Goal: Answer question/provide support: Share knowledge or assist other users

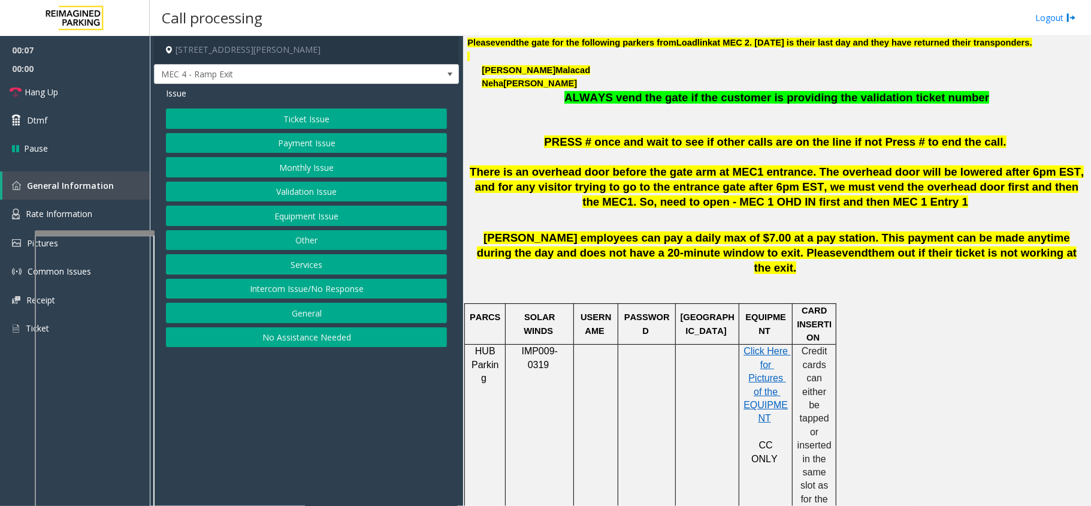
scroll to position [479, 0]
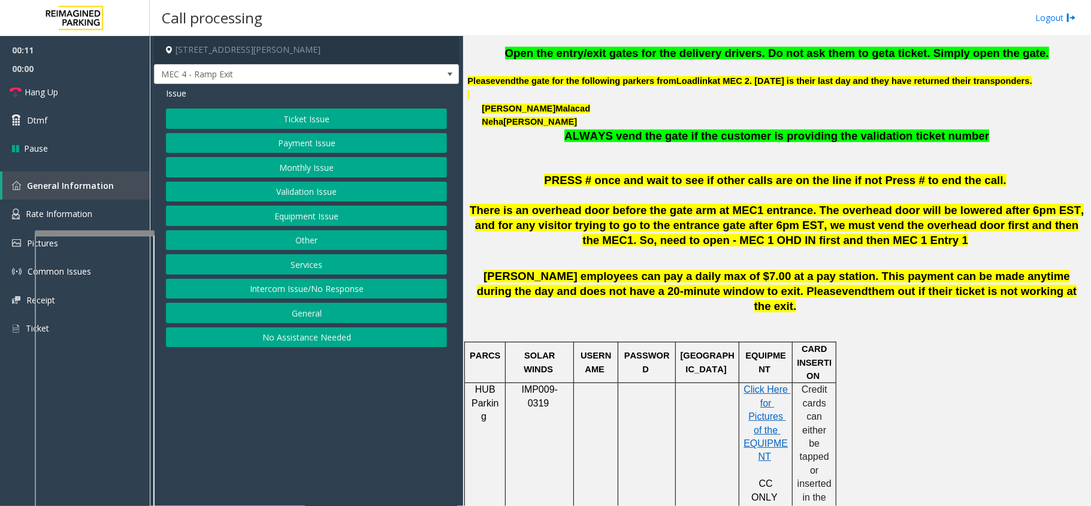
click at [312, 297] on button "Intercom Issue/No Response" at bounding box center [306, 289] width 281 height 20
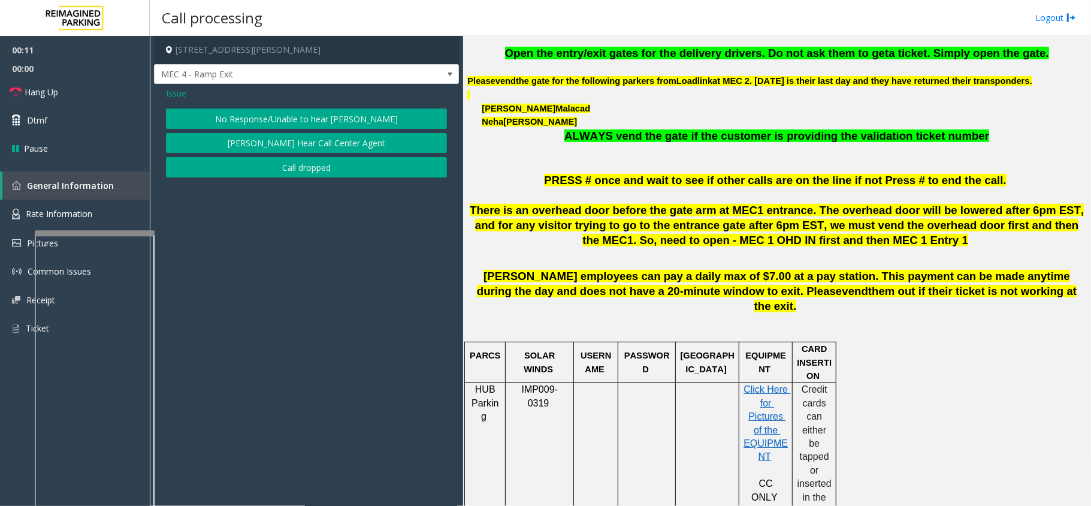
click at [307, 121] on button "No Response/Unable to hear [PERSON_NAME]" at bounding box center [306, 118] width 281 height 20
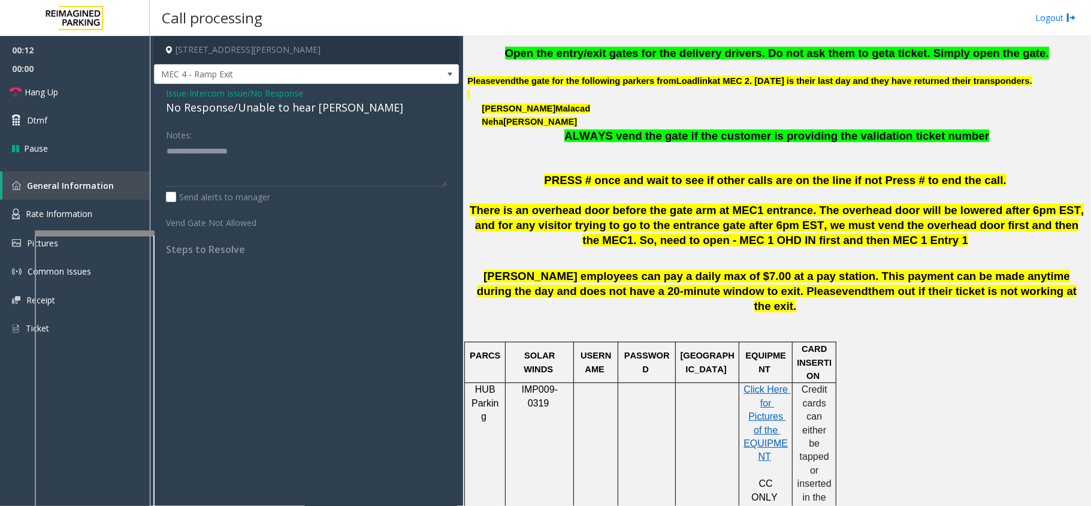
click at [270, 119] on div "Issue - Intercom Issue/No Response No Response/Unable to hear [PERSON_NAME] Not…" at bounding box center [306, 175] width 305 height 183
click at [272, 116] on div "No Response/Unable to hear [PERSON_NAME]" at bounding box center [306, 107] width 281 height 16
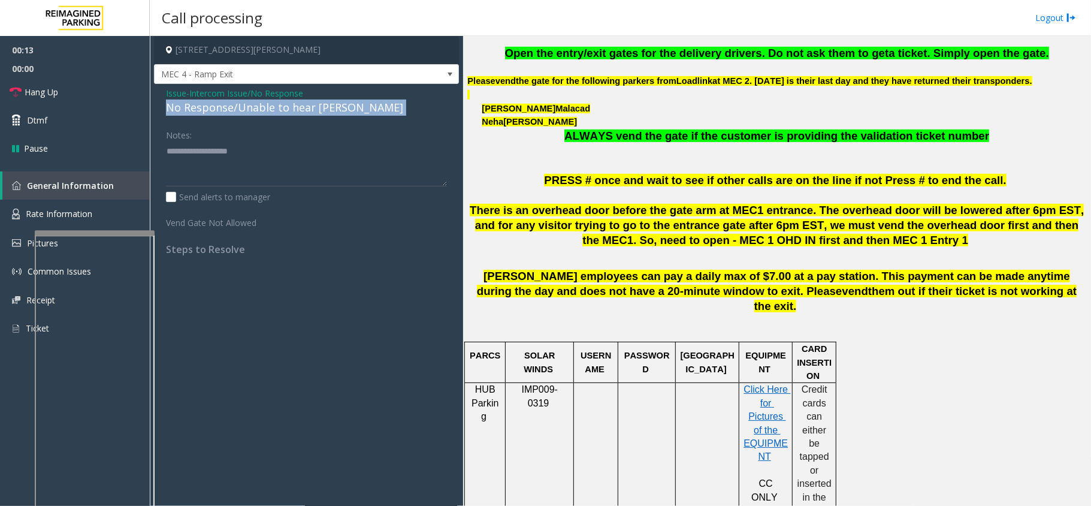
click at [272, 116] on div "No Response/Unable to hear [PERSON_NAME]" at bounding box center [306, 107] width 281 height 16
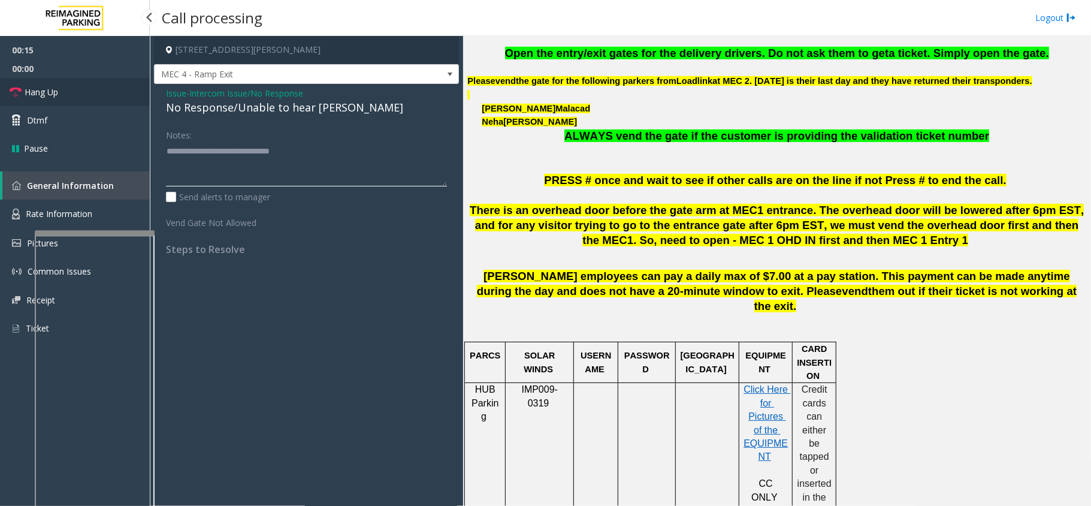
type textarea "**********"
click at [80, 87] on link "Hang Up" at bounding box center [75, 92] width 150 height 28
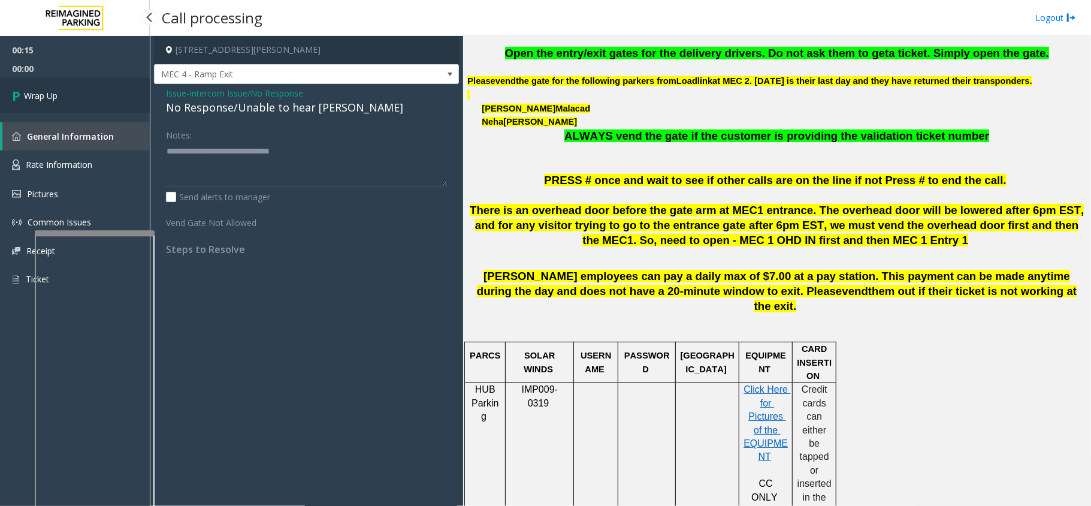
click at [78, 88] on link "Wrap Up" at bounding box center [75, 95] width 150 height 35
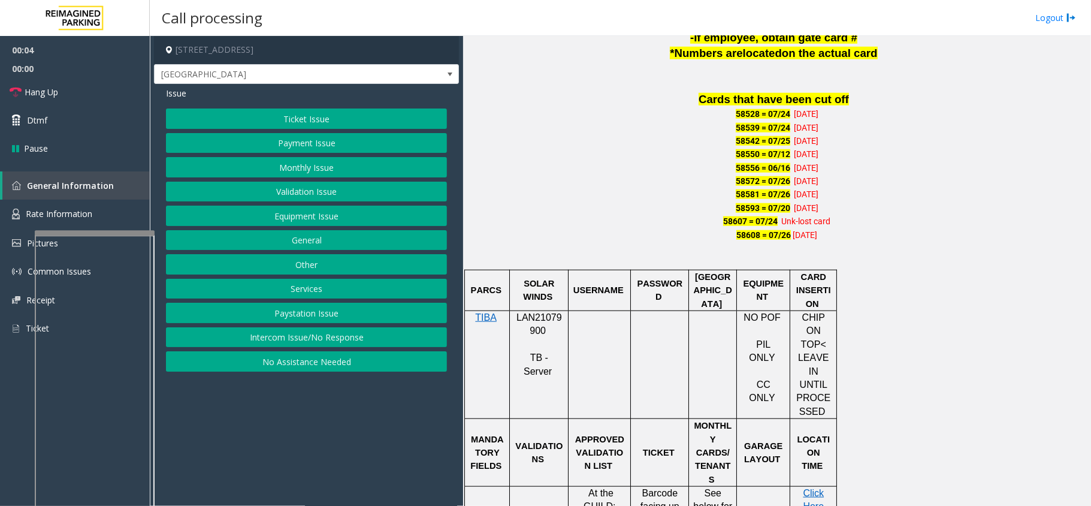
scroll to position [799, 0]
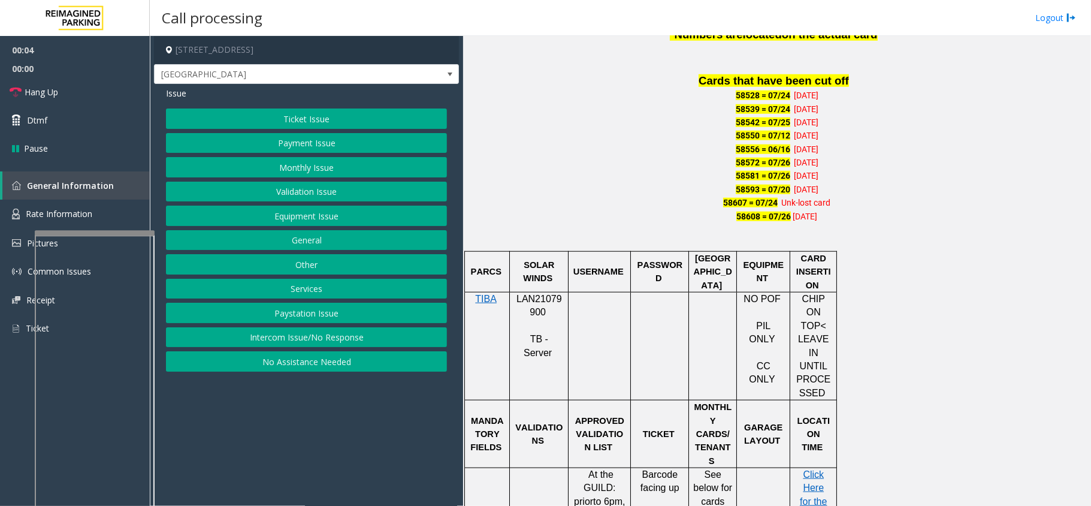
click at [550, 294] on span "LAN21079900" at bounding box center [540, 305] width 46 height 23
copy p "LAN21079900"
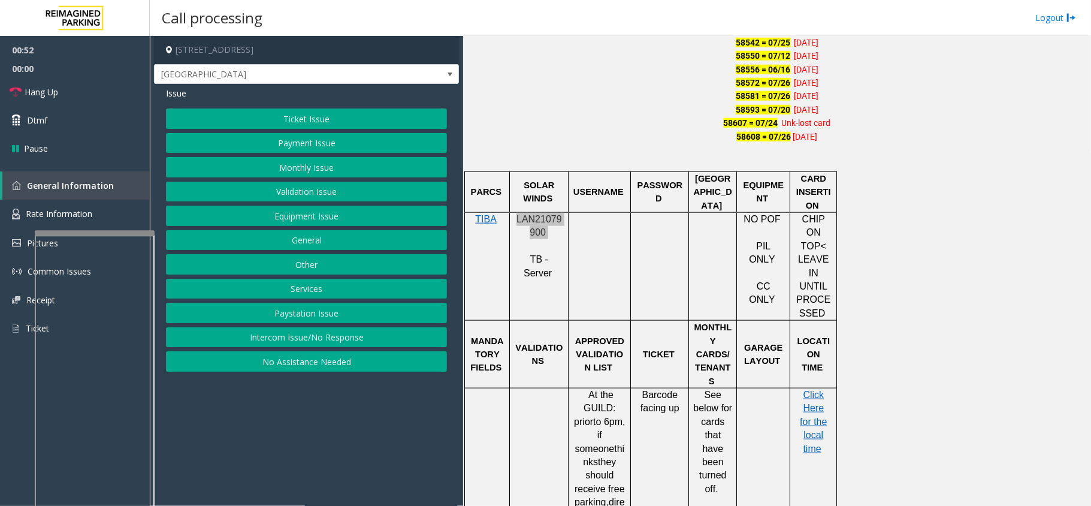
scroll to position [959, 0]
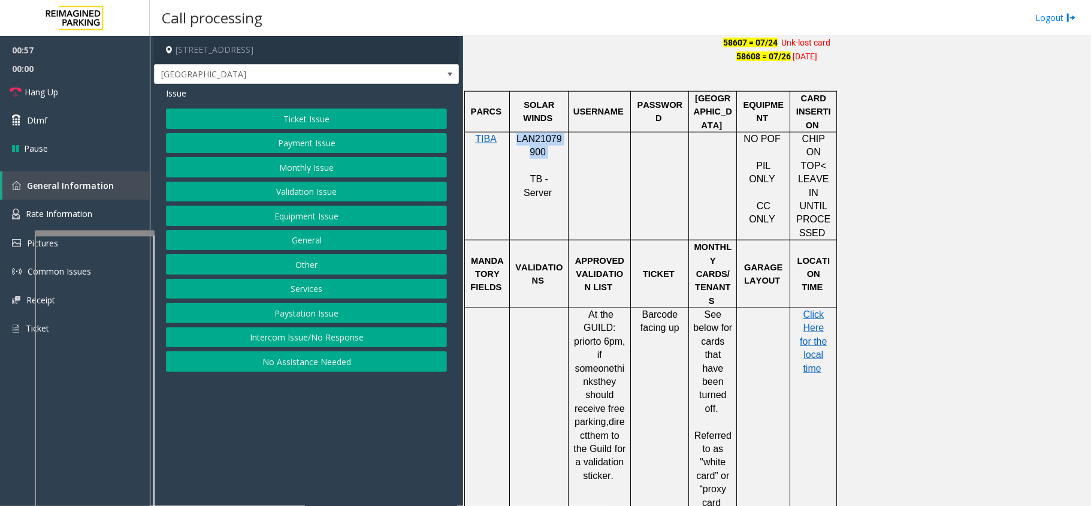
click at [332, 151] on button "Payment Issue" at bounding box center [306, 143] width 281 height 20
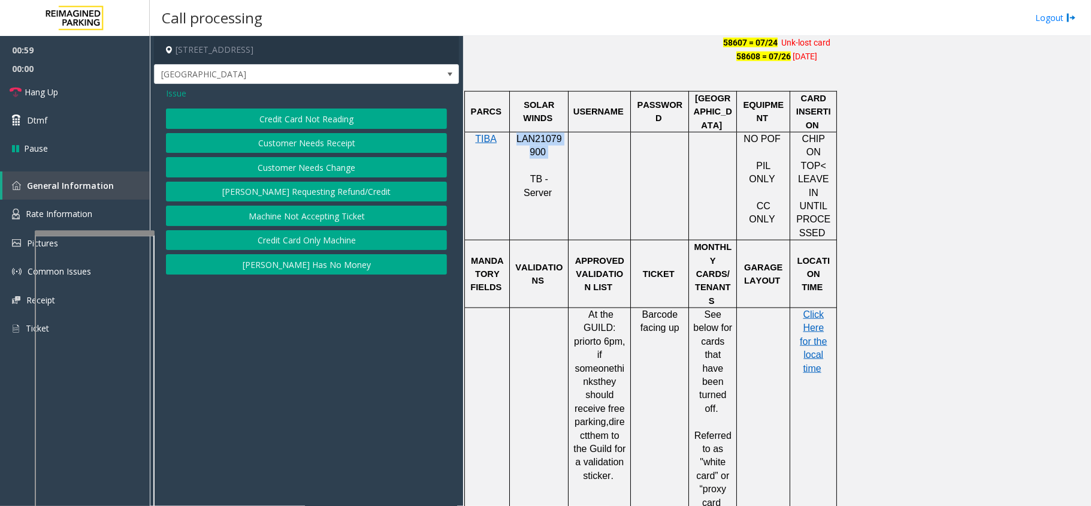
click at [324, 239] on button "Credit Card Only Machine" at bounding box center [306, 240] width 281 height 20
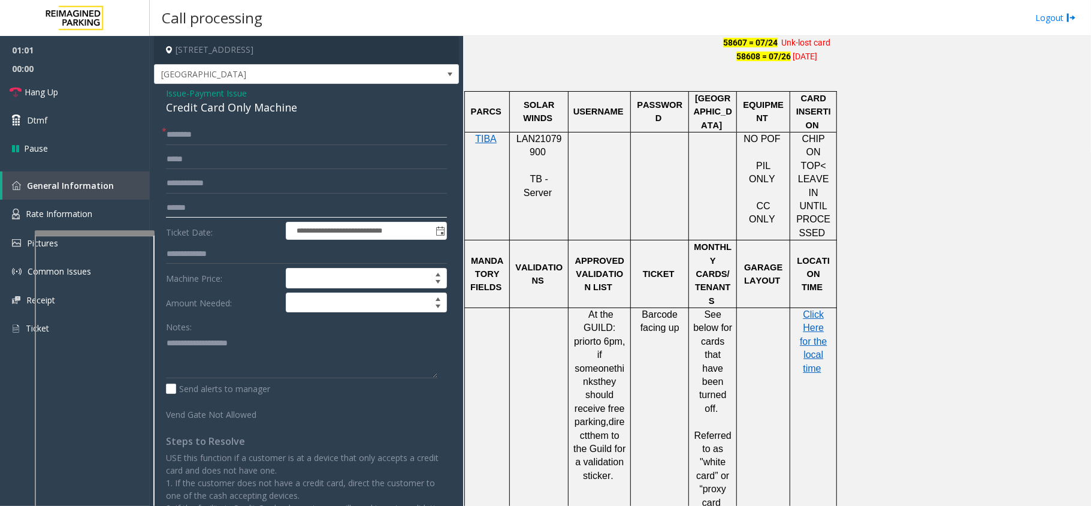
click at [209, 207] on input "text" at bounding box center [306, 208] width 281 height 20
click at [204, 213] on input "text" at bounding box center [306, 208] width 281 height 20
type input "*******"
type textarea "**********"
click at [212, 141] on input "text" at bounding box center [306, 135] width 281 height 20
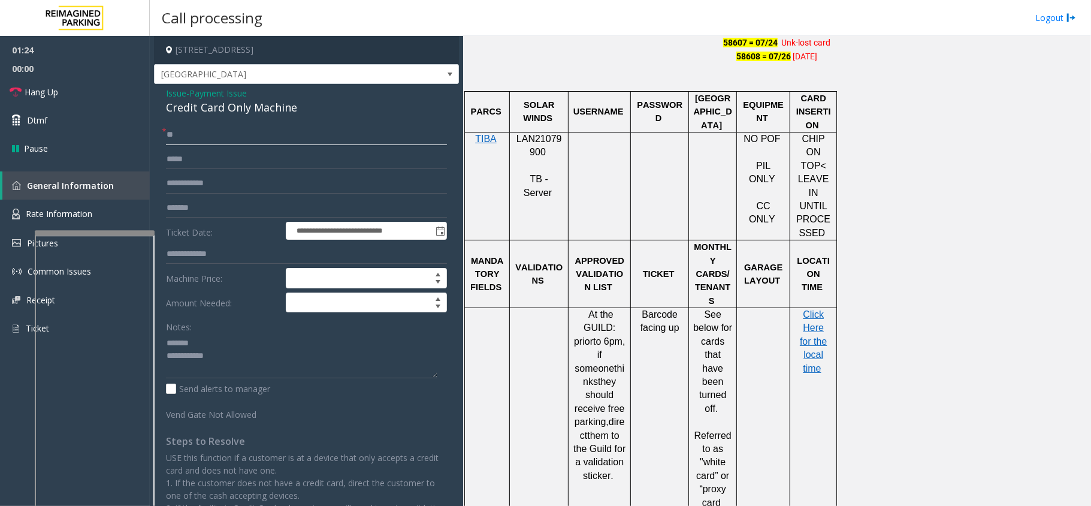
type input "*"
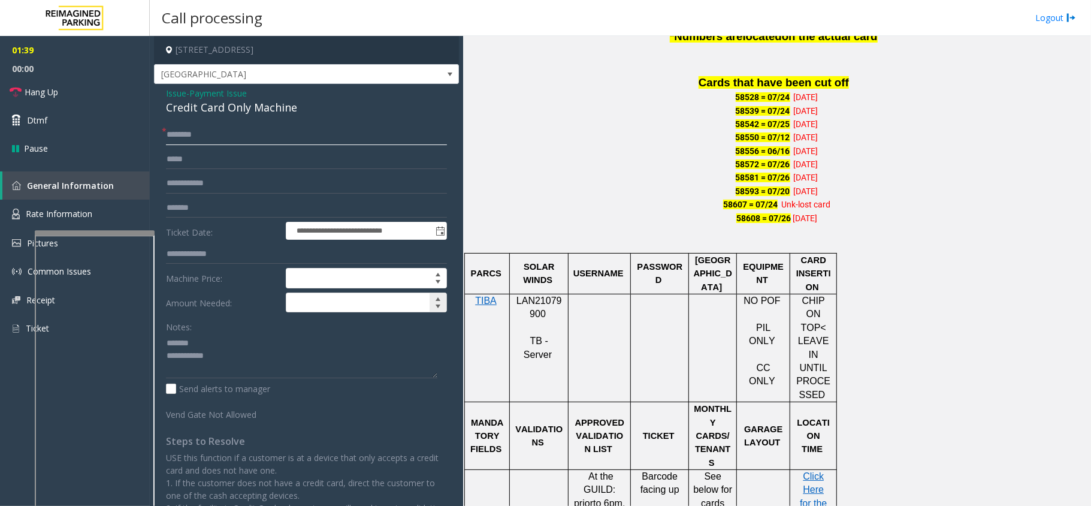
scroll to position [799, 0]
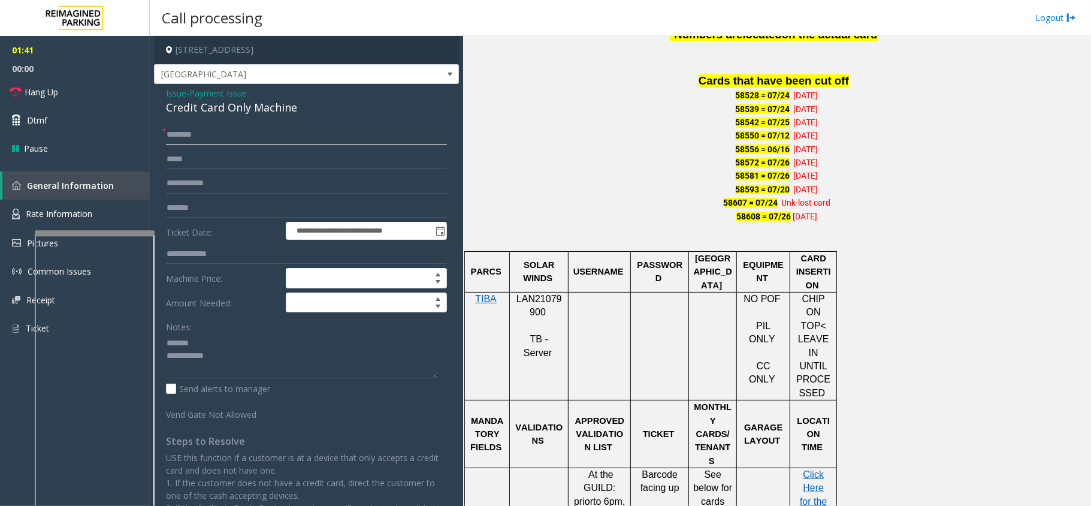
type input "********"
click at [227, 92] on span "Payment Issue" at bounding box center [218, 93] width 58 height 13
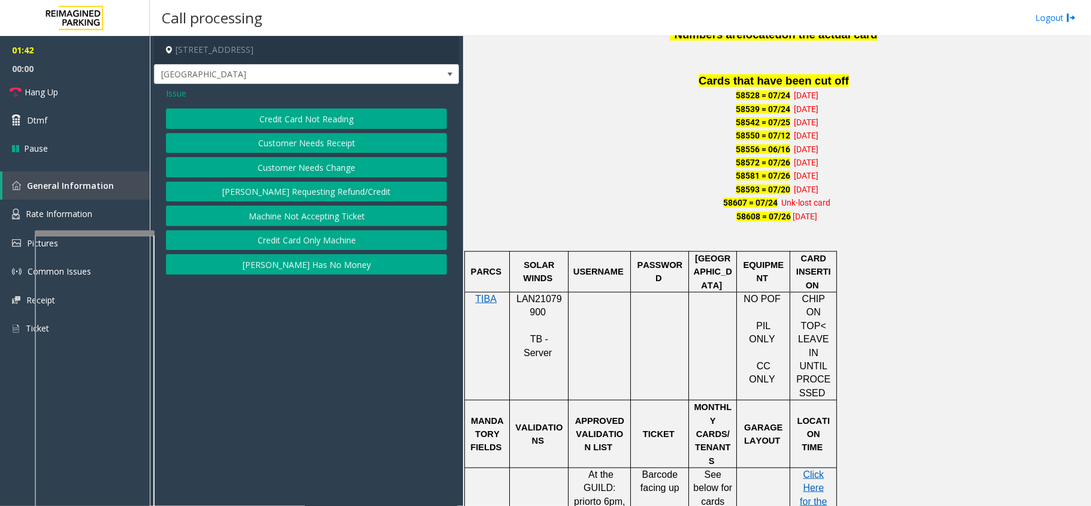
click at [315, 125] on button "Credit Card Not Reading" at bounding box center [306, 118] width 281 height 20
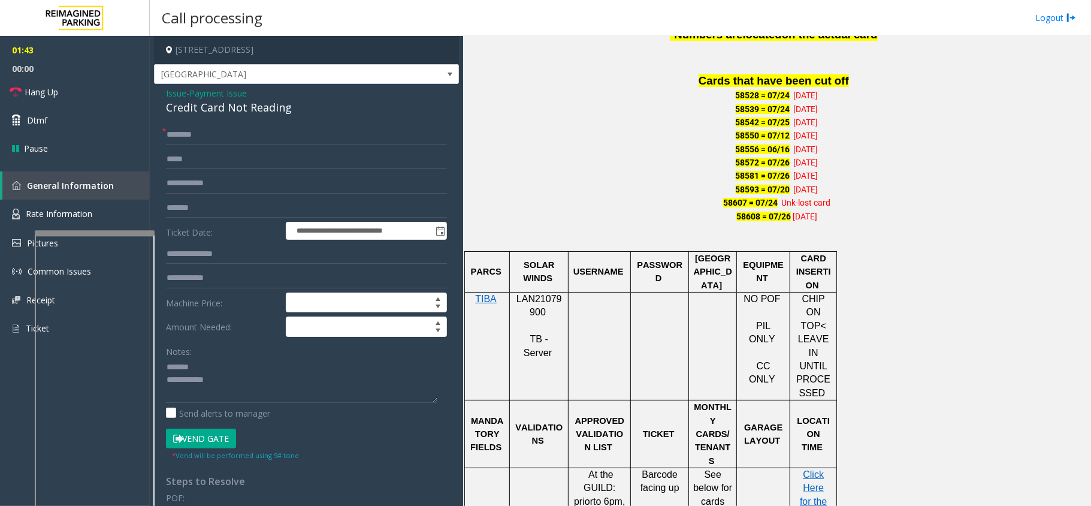
click at [219, 445] on button "Vend Gate" at bounding box center [201, 439] width 70 height 20
click at [215, 94] on span "Payment Issue" at bounding box center [218, 93] width 58 height 13
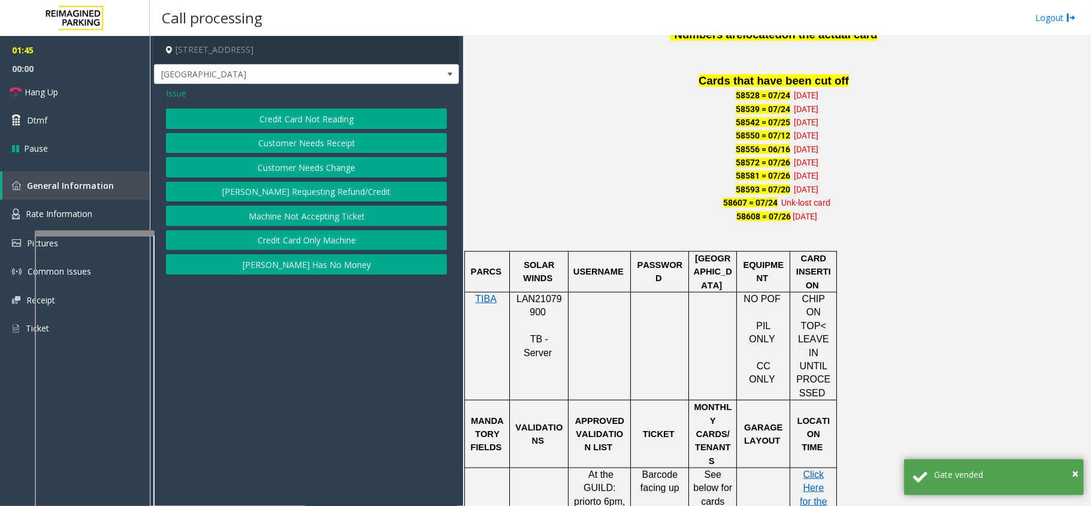
click at [321, 235] on button "Credit Card Only Machine" at bounding box center [306, 240] width 281 height 20
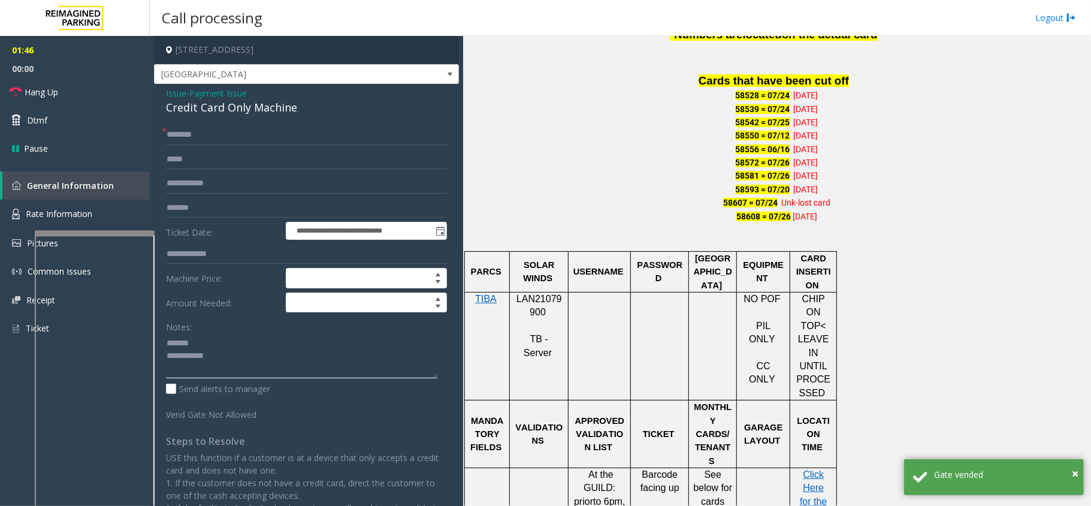
click at [255, 341] on textarea at bounding box center [302, 355] width 272 height 45
click at [221, 114] on div "Credit Card Only Machine" at bounding box center [306, 107] width 281 height 16
click at [291, 370] on textarea at bounding box center [302, 355] width 272 height 45
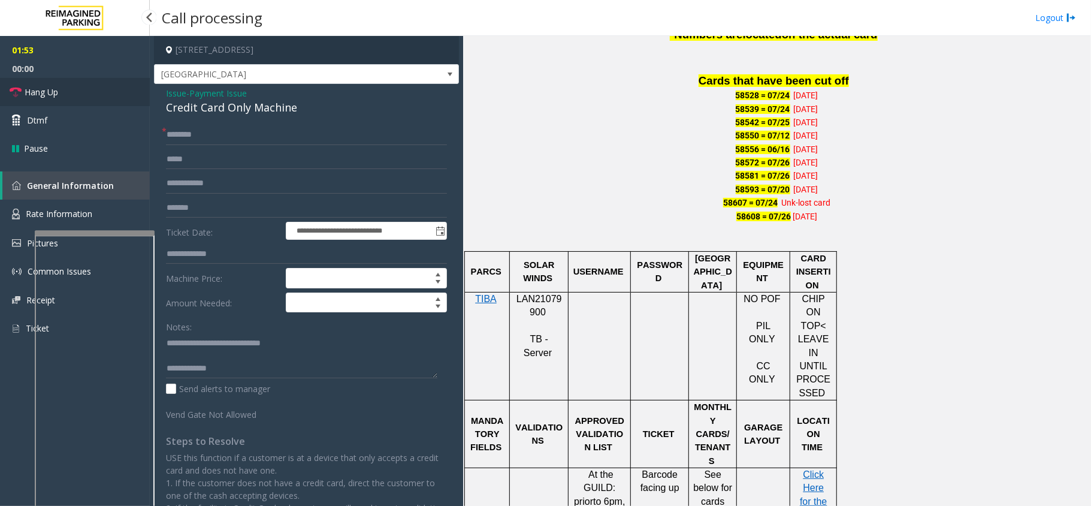
click at [108, 92] on link "Hang Up" at bounding box center [75, 92] width 150 height 28
click at [267, 367] on textarea at bounding box center [302, 355] width 272 height 45
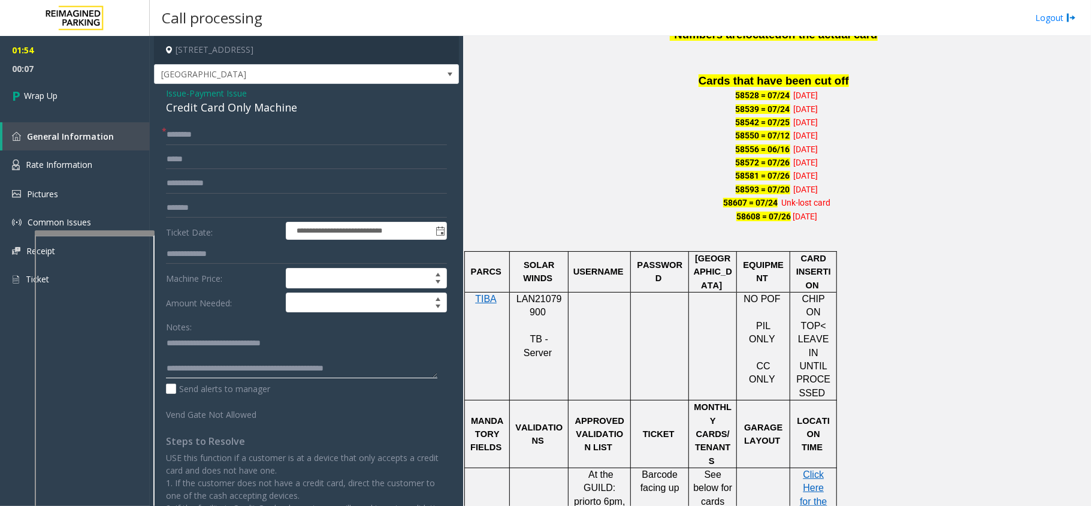
click at [388, 366] on textarea at bounding box center [302, 355] width 272 height 45
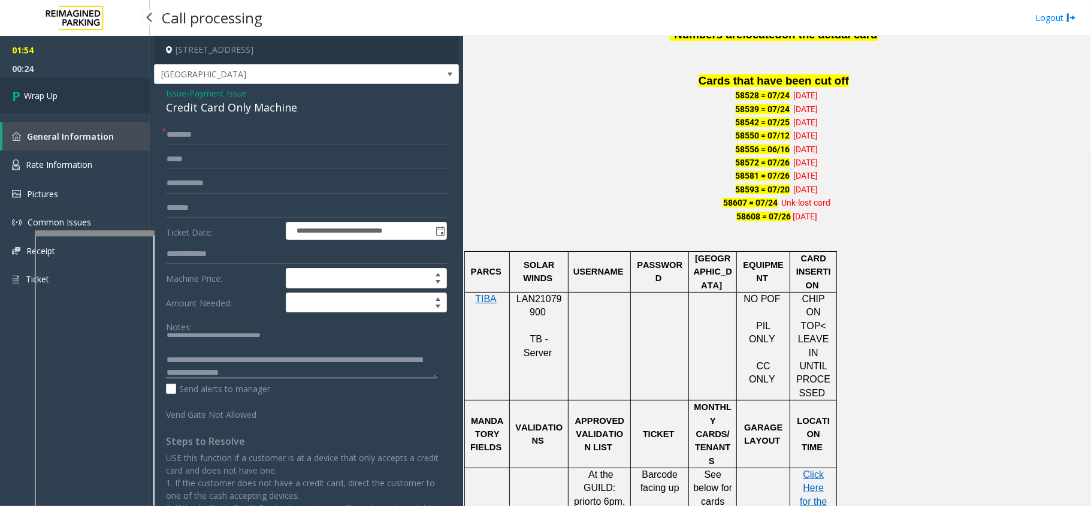
type textarea "**********"
click at [76, 101] on link "Wrap Up" at bounding box center [75, 95] width 150 height 35
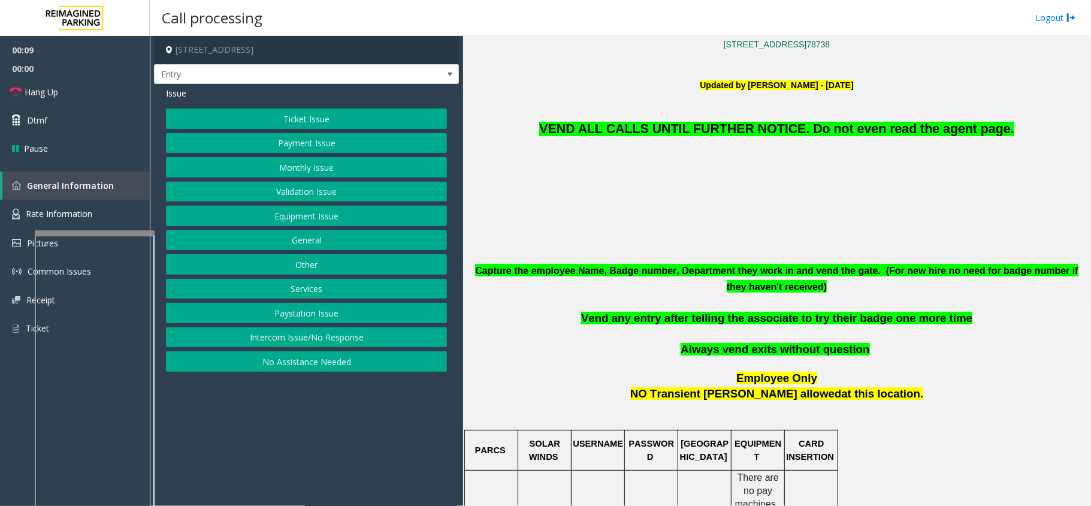
scroll to position [319, 0]
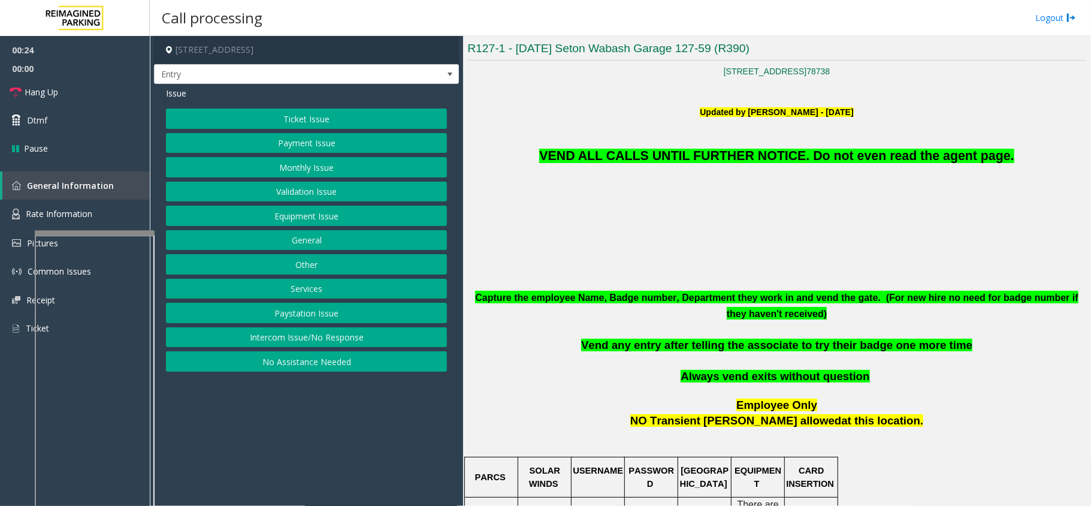
click at [297, 166] on button "Monthly Issue" at bounding box center [306, 167] width 281 height 20
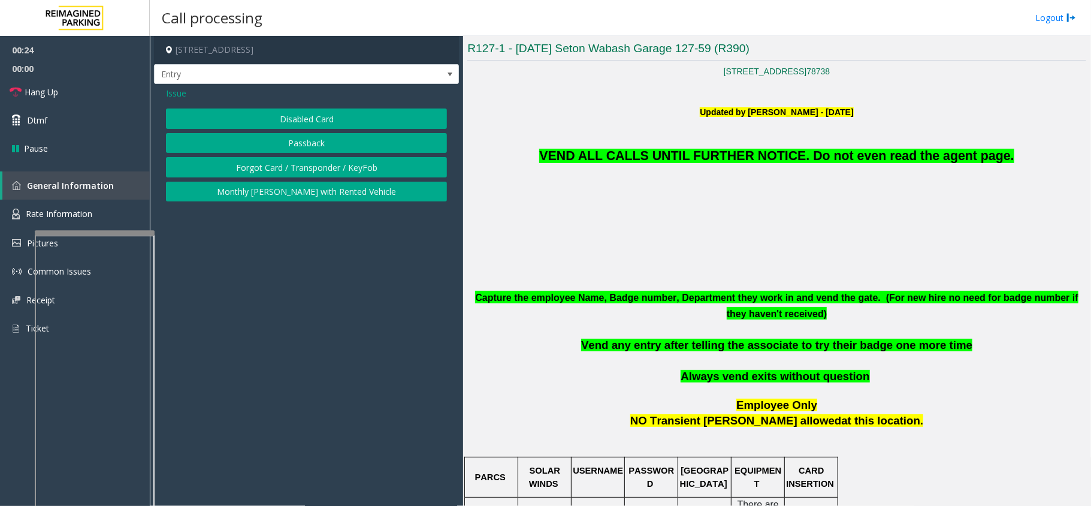
click at [307, 120] on button "Disabled Card" at bounding box center [306, 118] width 281 height 20
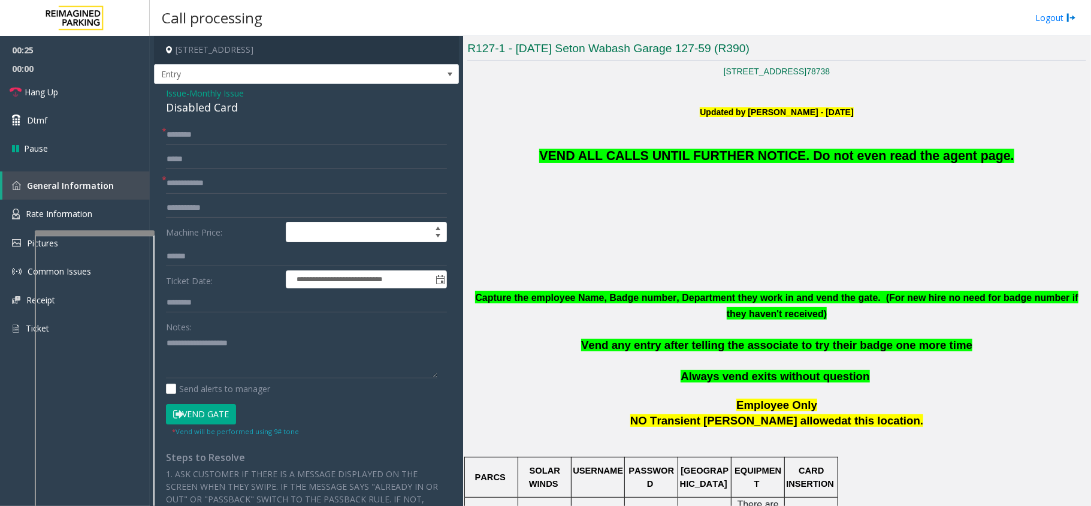
drag, startPoint x: 194, startPoint y: 401, endPoint x: 197, endPoint y: 415, distance: 14.7
click at [194, 406] on form "**********" at bounding box center [306, 281] width 281 height 312
click at [197, 415] on button "Vend Gate" at bounding box center [201, 414] width 70 height 20
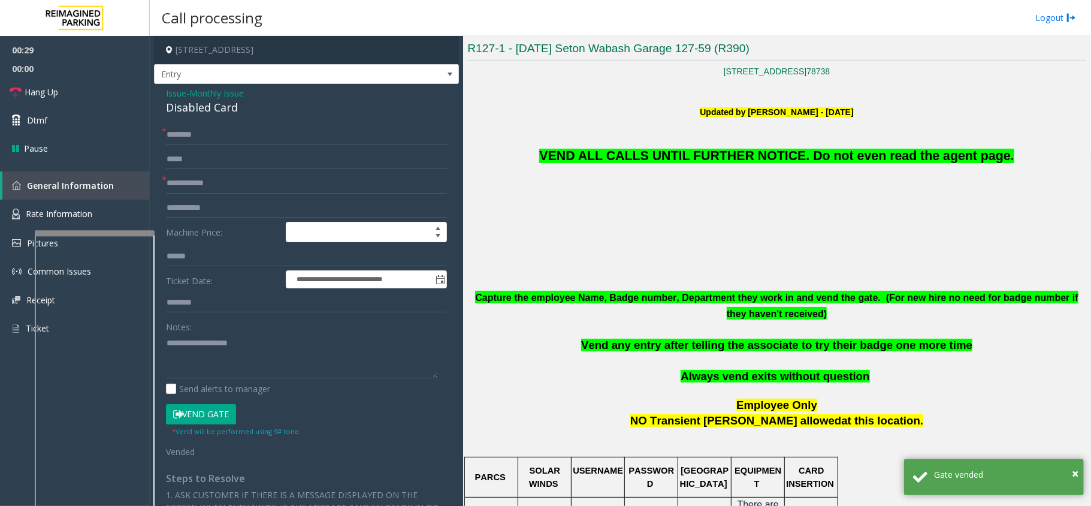
drag, startPoint x: 657, startPoint y: 138, endPoint x: 659, endPoint y: 144, distance: 6.5
click at [657, 138] on p "VEND ALL CALLS UNTIL FURTHER NOTICE. Do not even read the agent page." at bounding box center [777, 142] width 619 height 47
click at [659, 144] on p "VEND ALL CALLS UNTIL FURTHER NOTICE. Do not even read the agent page." at bounding box center [777, 142] width 619 height 47
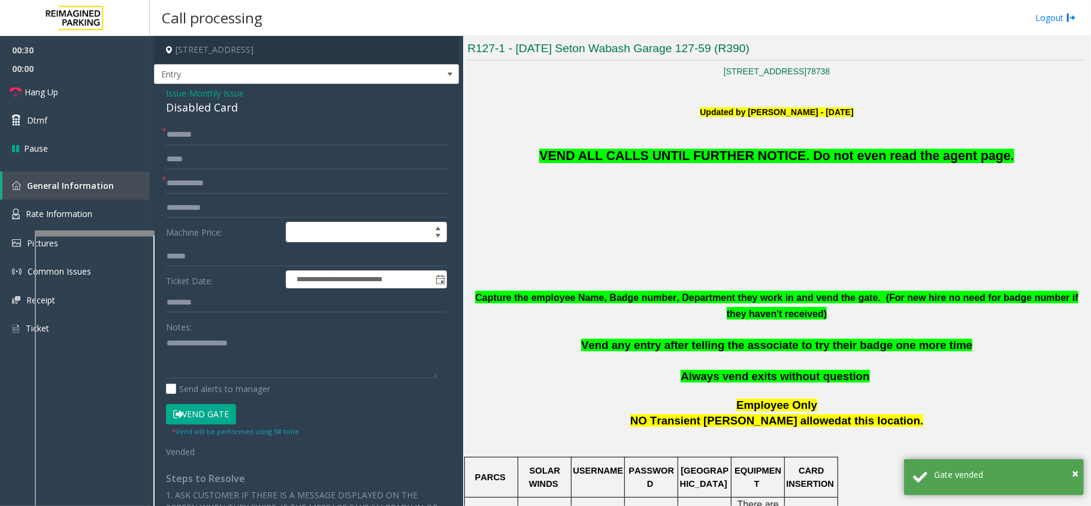
click at [669, 150] on span "VEND ALL CALLS UNTIL FURTHER NOTICE. Do not even read the agent page." at bounding box center [776, 156] width 475 height 14
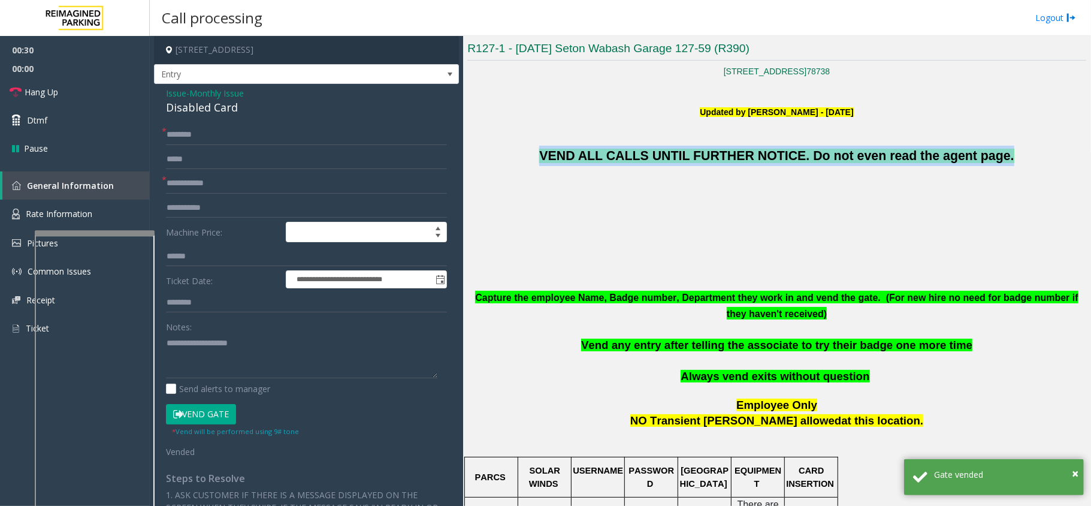
click at [669, 150] on span "VEND ALL CALLS UNTIL FURTHER NOTICE. Do not even read the agent page." at bounding box center [776, 156] width 475 height 14
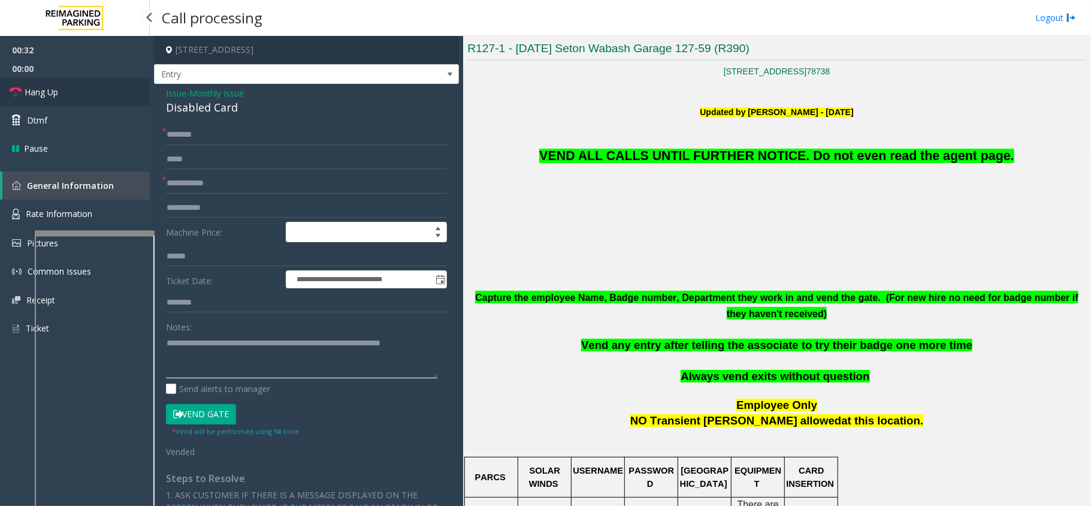
type textarea "**********"
click at [119, 94] on link "Hang Up" at bounding box center [75, 92] width 150 height 28
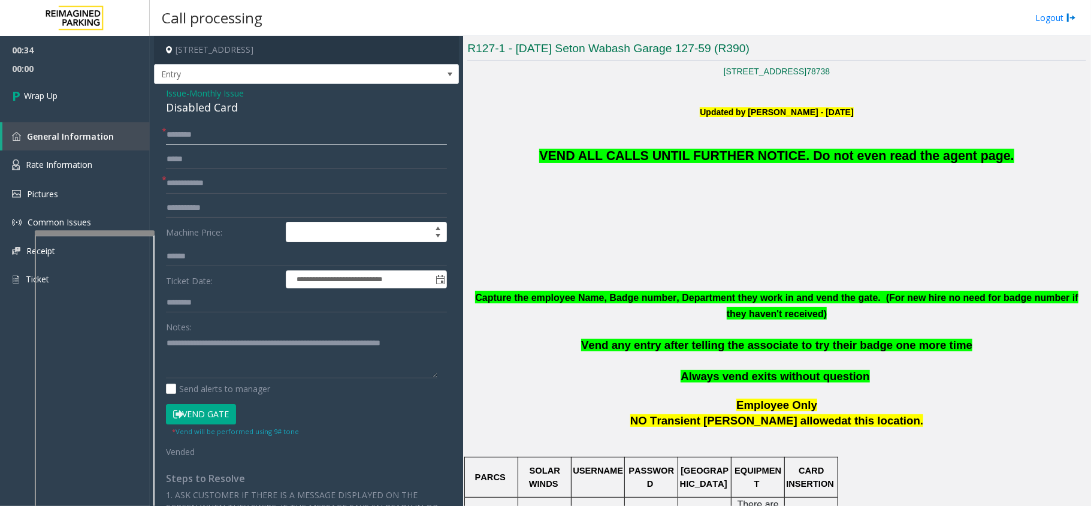
click at [271, 132] on input "text" at bounding box center [306, 135] width 281 height 20
type input "**"
click at [254, 189] on input "text" at bounding box center [306, 183] width 281 height 20
type input "**"
click at [114, 96] on link "Wrap Up" at bounding box center [75, 95] width 150 height 35
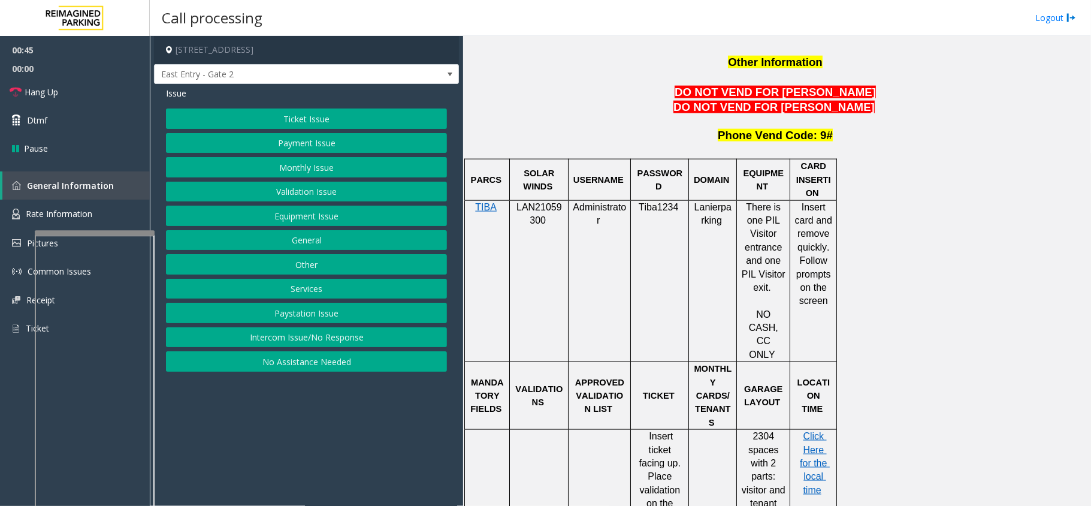
scroll to position [959, 0]
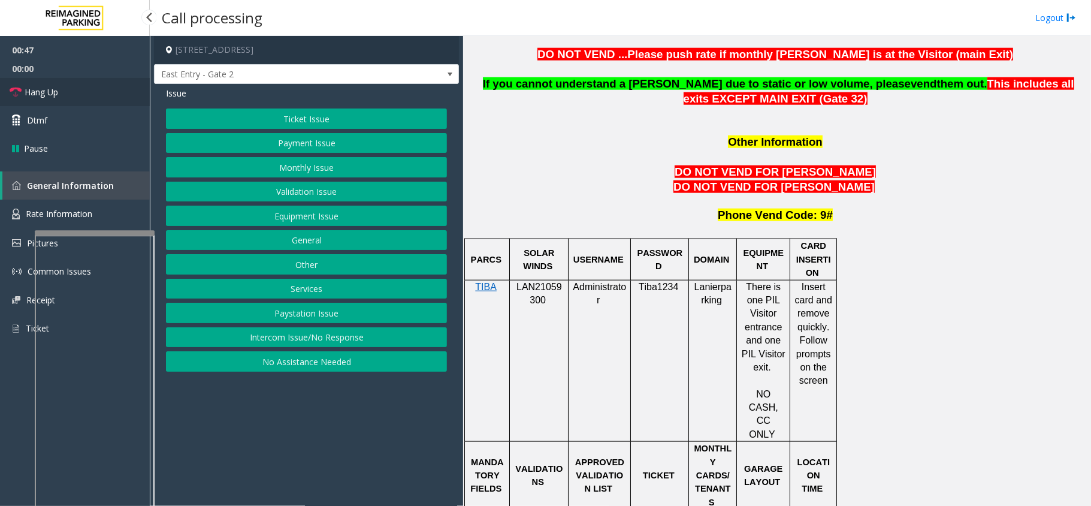
click at [107, 98] on link "Hang Up" at bounding box center [75, 92] width 150 height 28
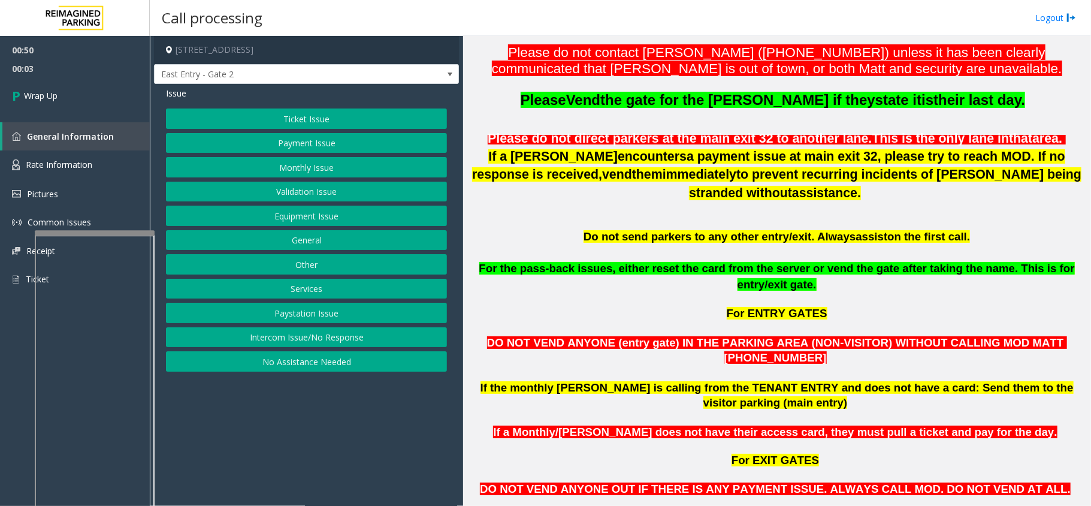
scroll to position [399, 0]
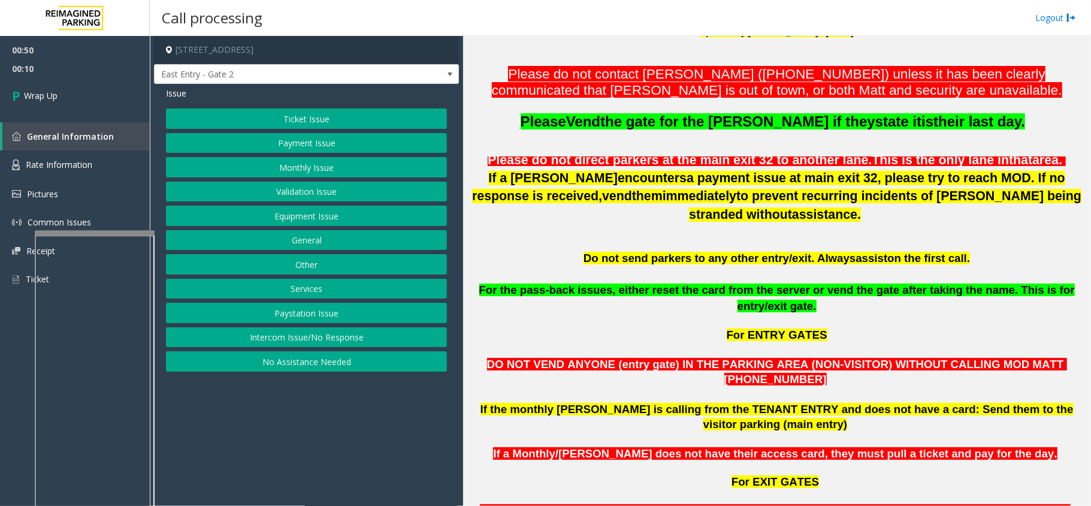
click at [315, 288] on button "Services" at bounding box center [306, 289] width 281 height 20
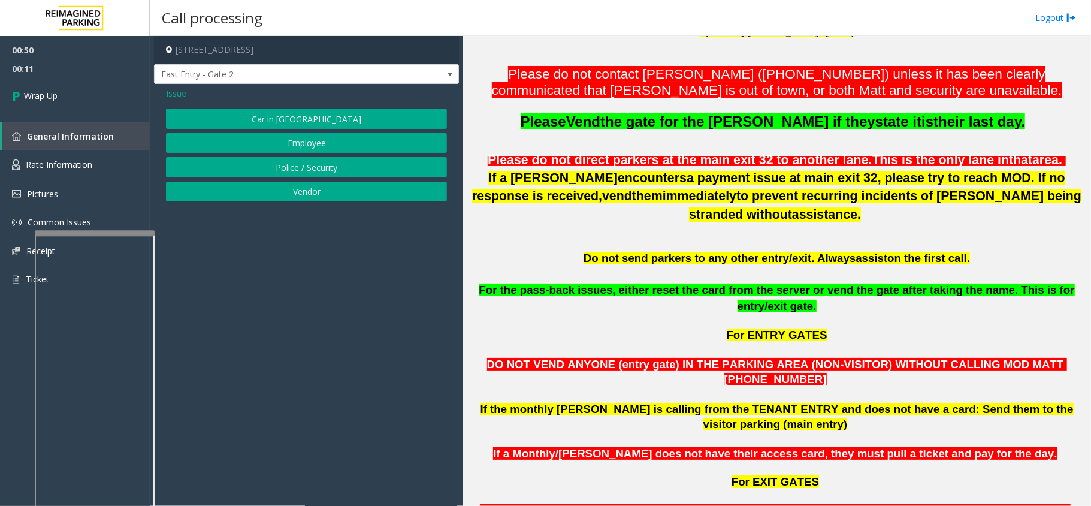
click at [183, 89] on span "Issue" at bounding box center [176, 93] width 20 height 13
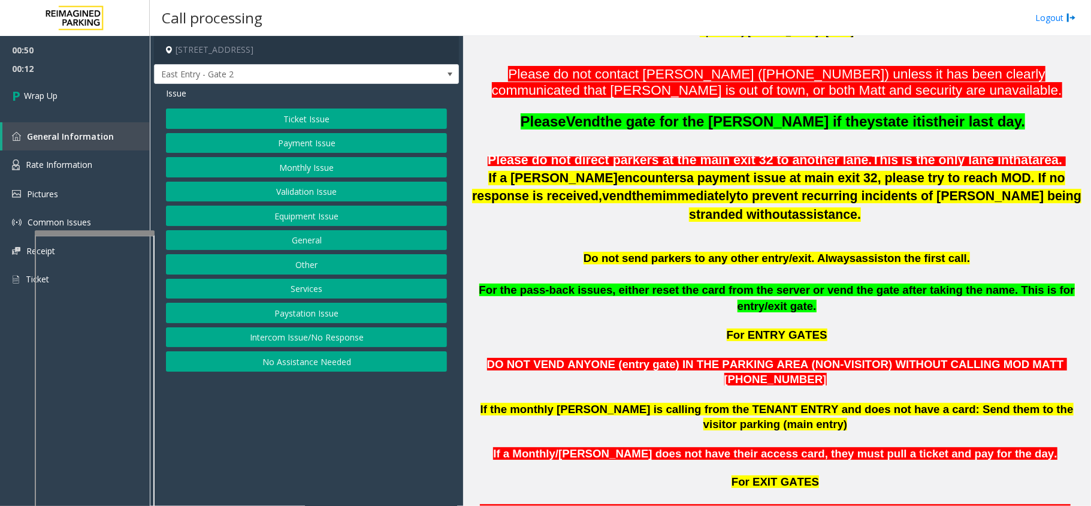
click at [294, 262] on button "Other" at bounding box center [306, 264] width 281 height 20
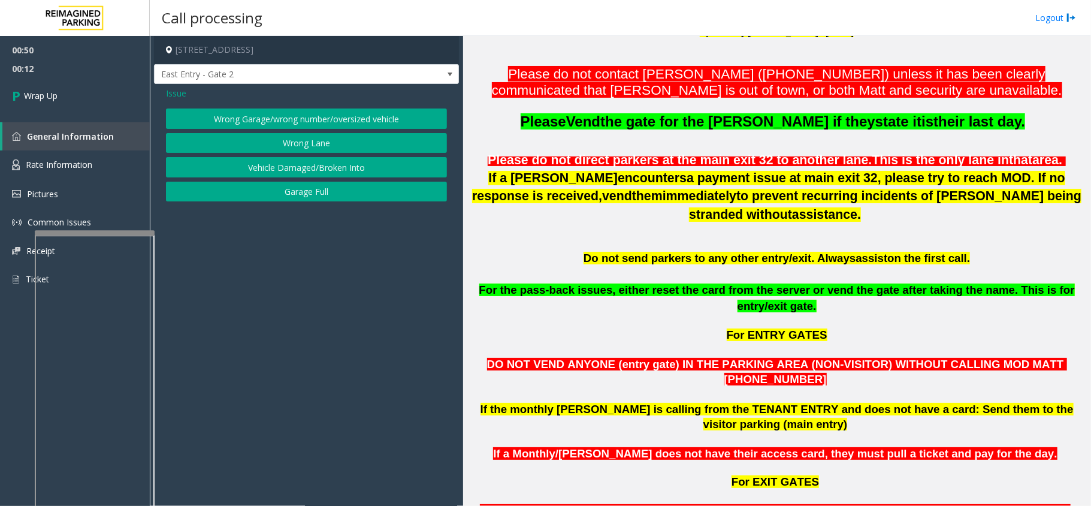
click at [285, 146] on button "Wrong Lane" at bounding box center [306, 143] width 281 height 20
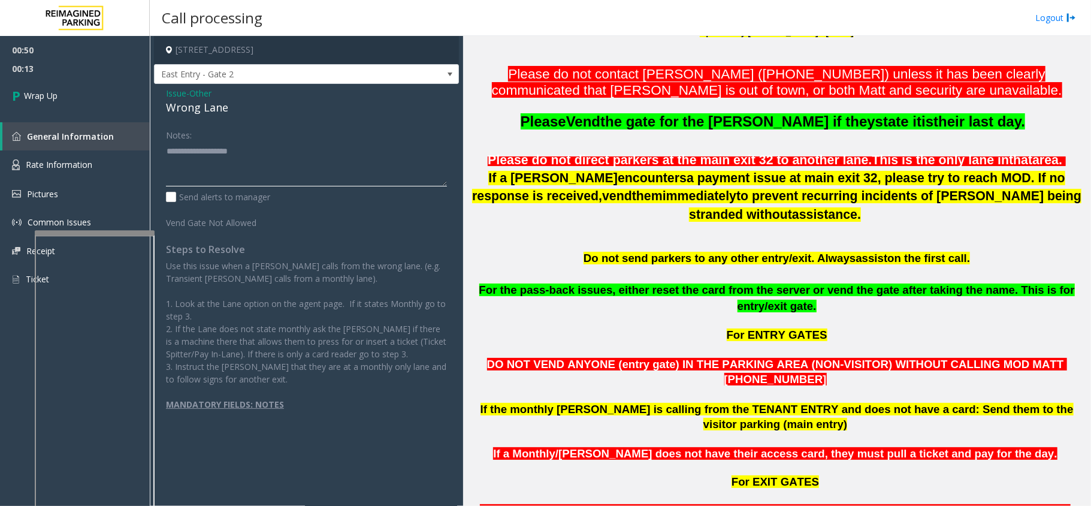
click at [197, 165] on textarea at bounding box center [306, 163] width 281 height 45
click at [212, 109] on div "Wrong Lane" at bounding box center [306, 107] width 281 height 16
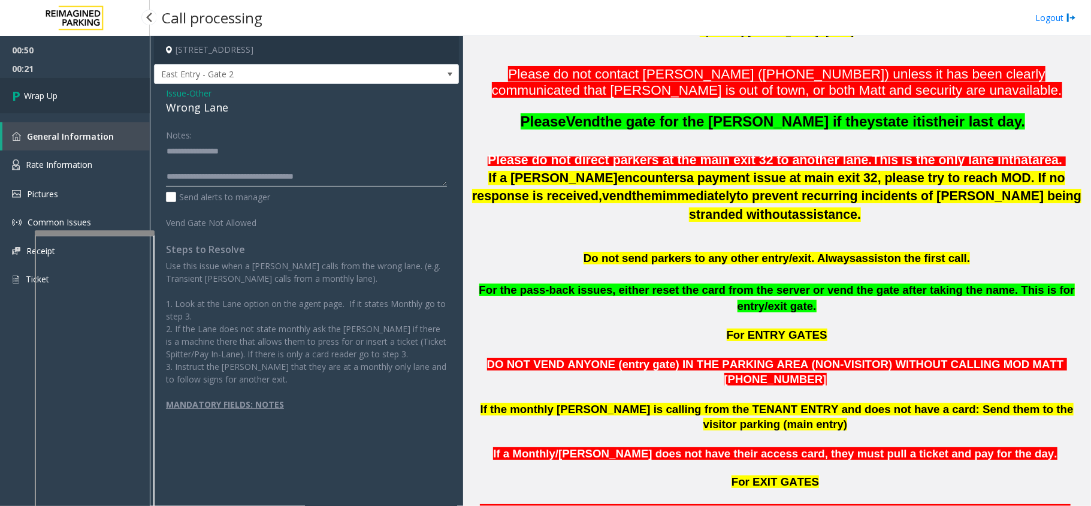
type textarea "**********"
click at [52, 89] on span "Wrap Up" at bounding box center [41, 95] width 34 height 13
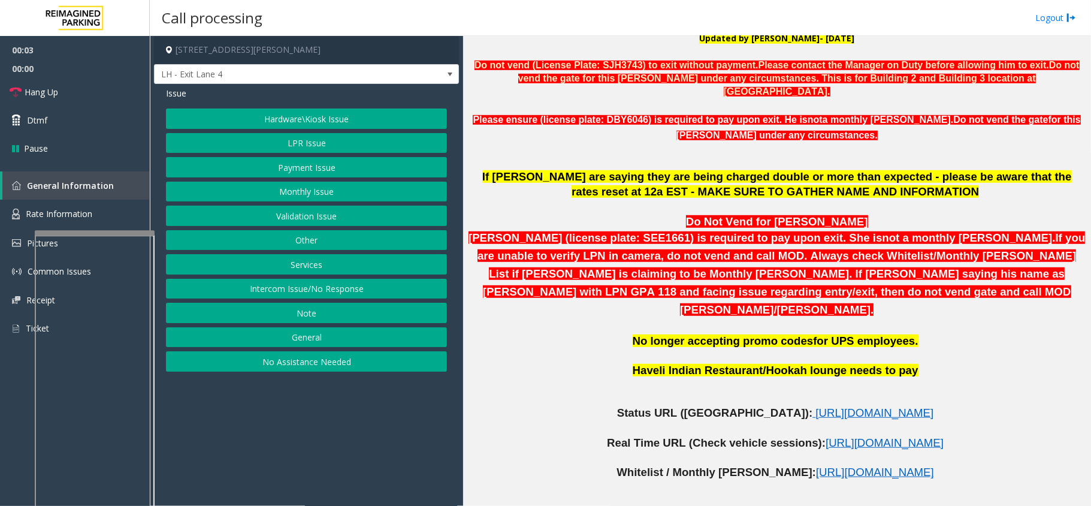
scroll to position [479, 0]
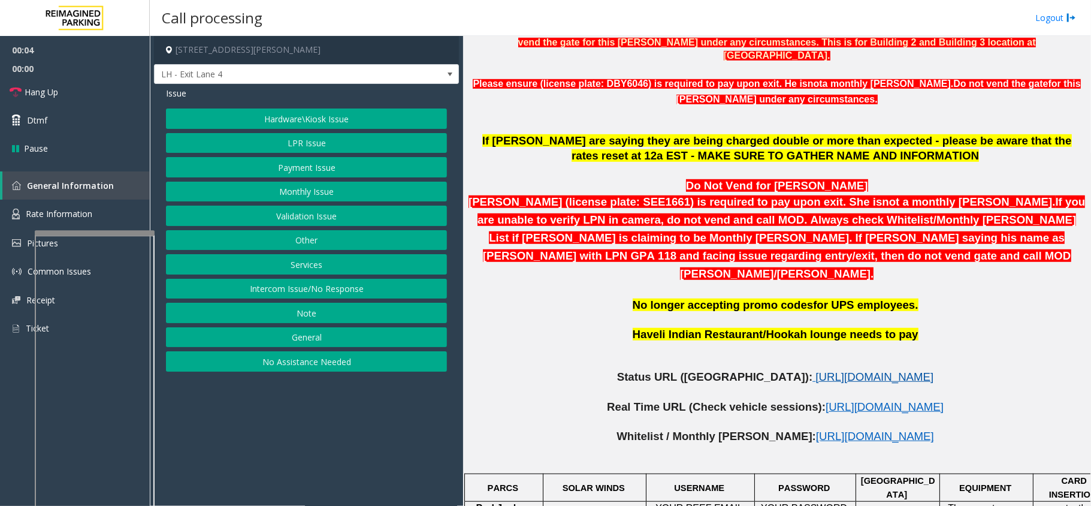
click at [816, 370] on span "[URL][DOMAIN_NAME]" at bounding box center [875, 376] width 118 height 13
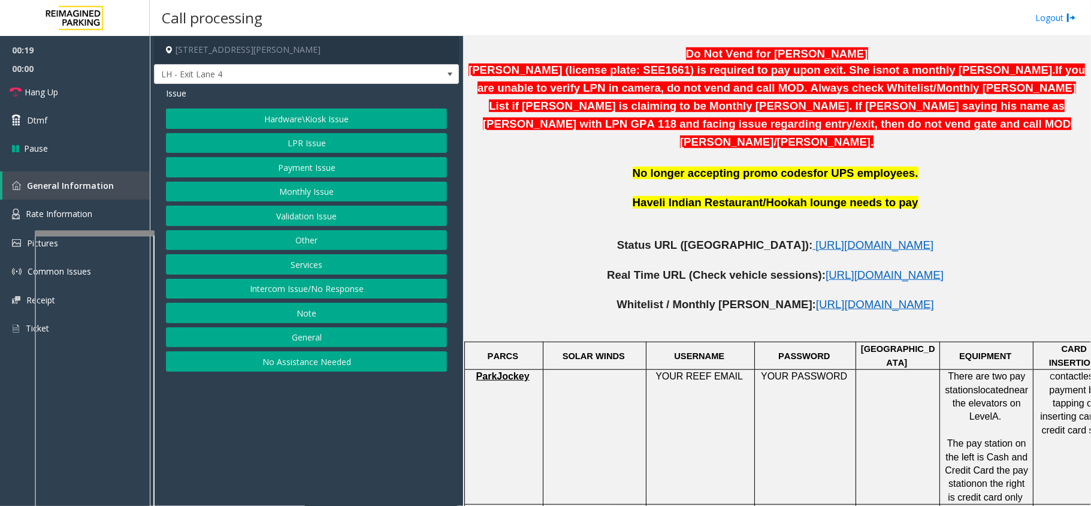
scroll to position [639, 0]
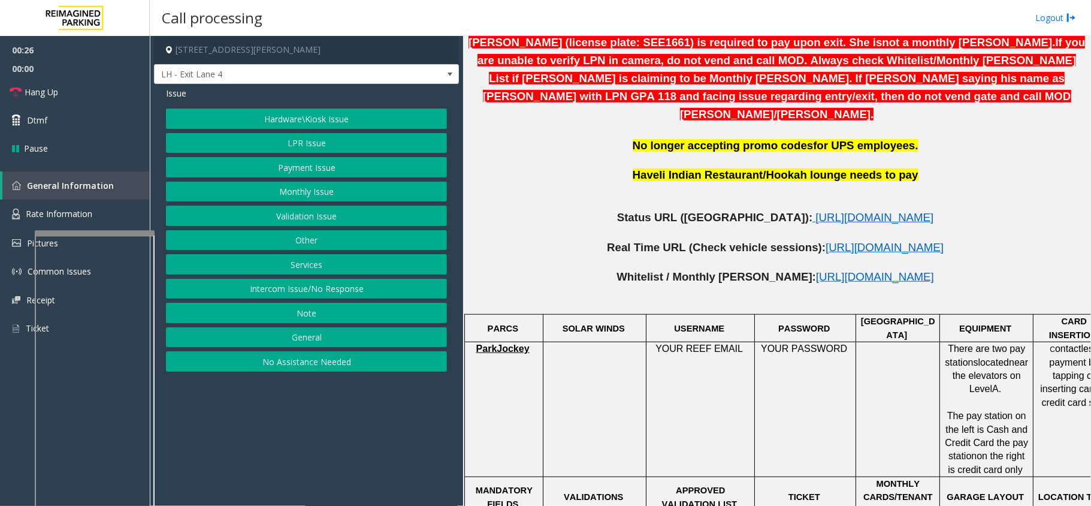
click at [293, 199] on button "Monthly Issue" at bounding box center [306, 192] width 281 height 20
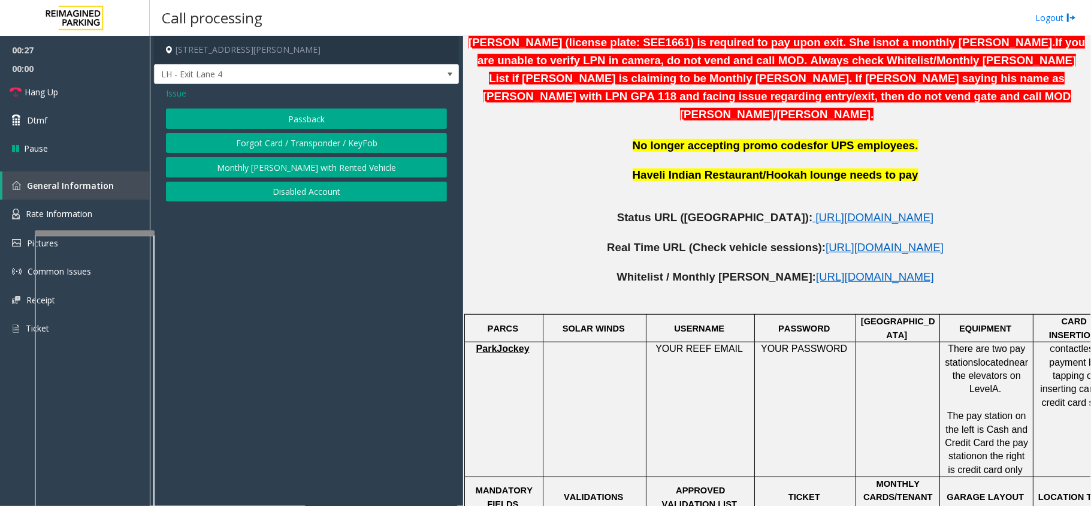
click at [310, 185] on button "Disabled Account" at bounding box center [306, 192] width 281 height 20
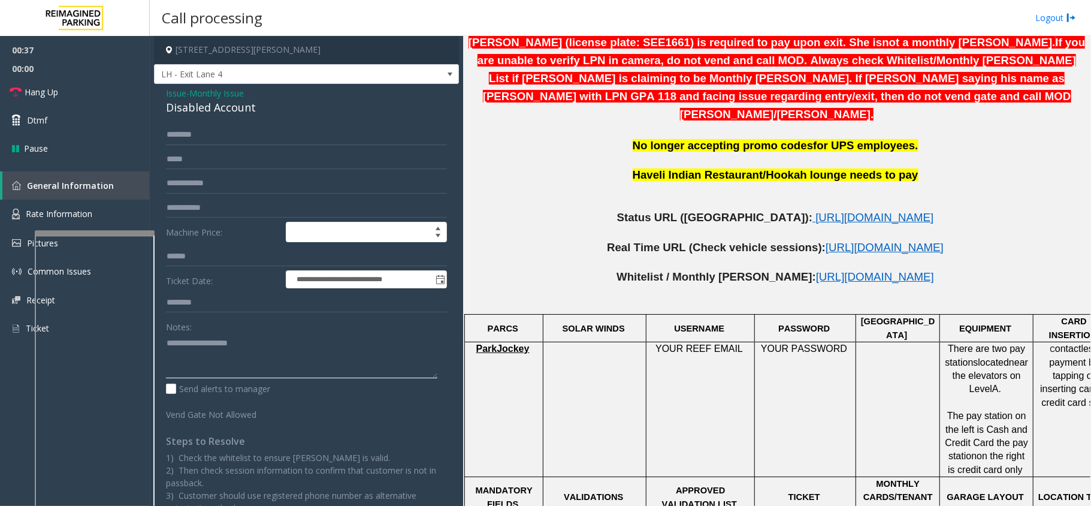
click at [200, 346] on textarea at bounding box center [302, 355] width 272 height 45
drag, startPoint x: 190, startPoint y: 344, endPoint x: 248, endPoint y: 343, distance: 58.2
click at [248, 343] on textarea at bounding box center [302, 355] width 272 height 45
click at [243, 333] on div "Notes:" at bounding box center [306, 347] width 281 height 62
click at [239, 343] on textarea at bounding box center [302, 355] width 272 height 45
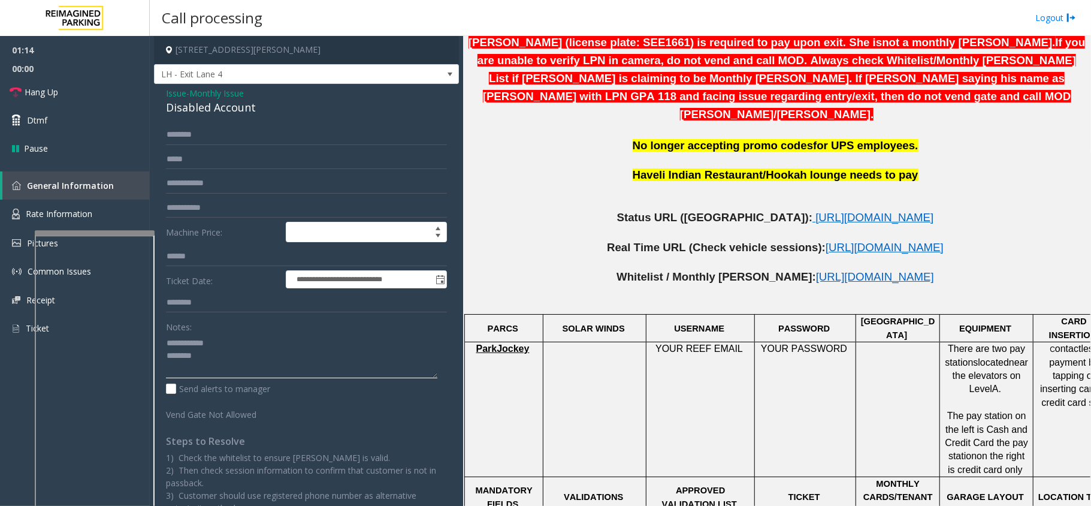
click at [183, 358] on textarea at bounding box center [302, 355] width 272 height 45
type textarea "**********"
click at [186, 137] on input "**********" at bounding box center [306, 135] width 281 height 20
type input "**********"
click at [215, 336] on textarea at bounding box center [302, 355] width 272 height 45
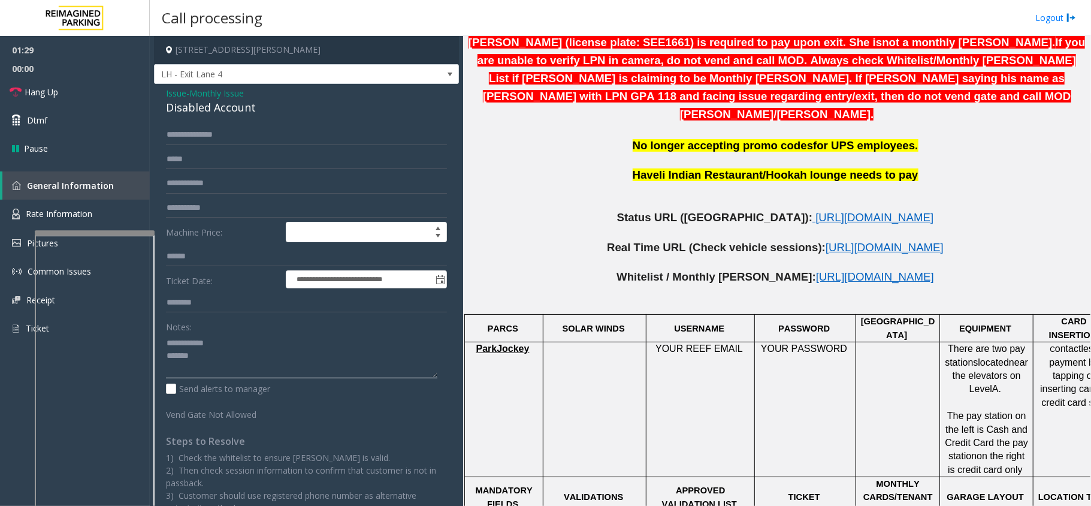
click at [213, 350] on textarea at bounding box center [302, 355] width 272 height 45
click at [207, 108] on div "Disabled Account" at bounding box center [306, 107] width 281 height 16
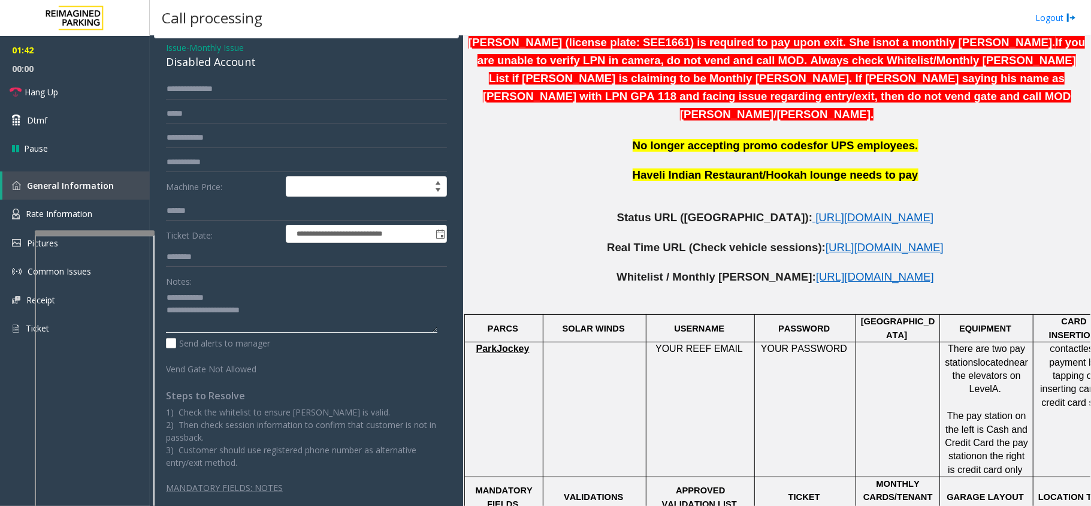
click at [223, 316] on textarea at bounding box center [302, 310] width 272 height 45
click at [212, 327] on textarea at bounding box center [302, 310] width 272 height 45
click at [67, 102] on link "Hang Up" at bounding box center [75, 92] width 150 height 28
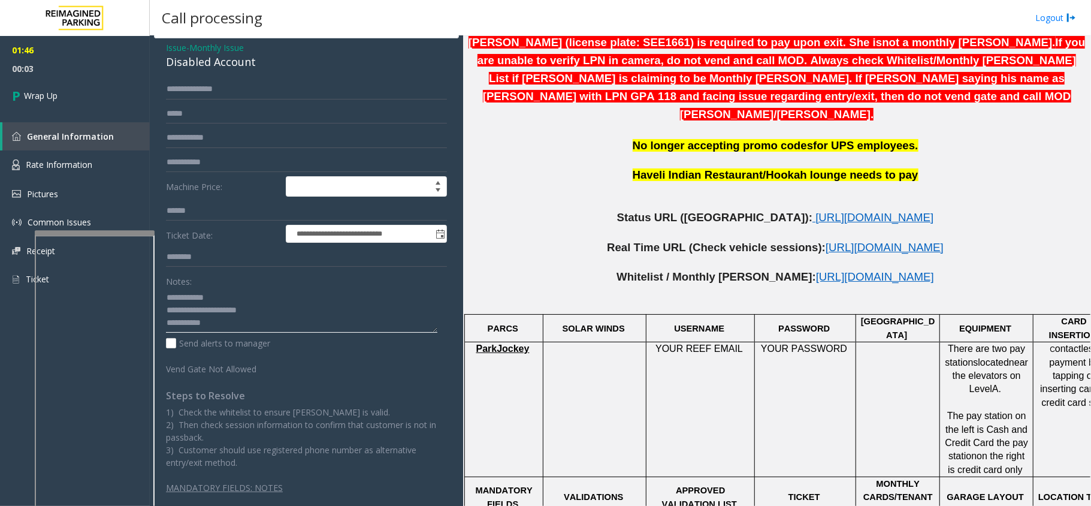
click at [221, 317] on textarea at bounding box center [302, 310] width 272 height 45
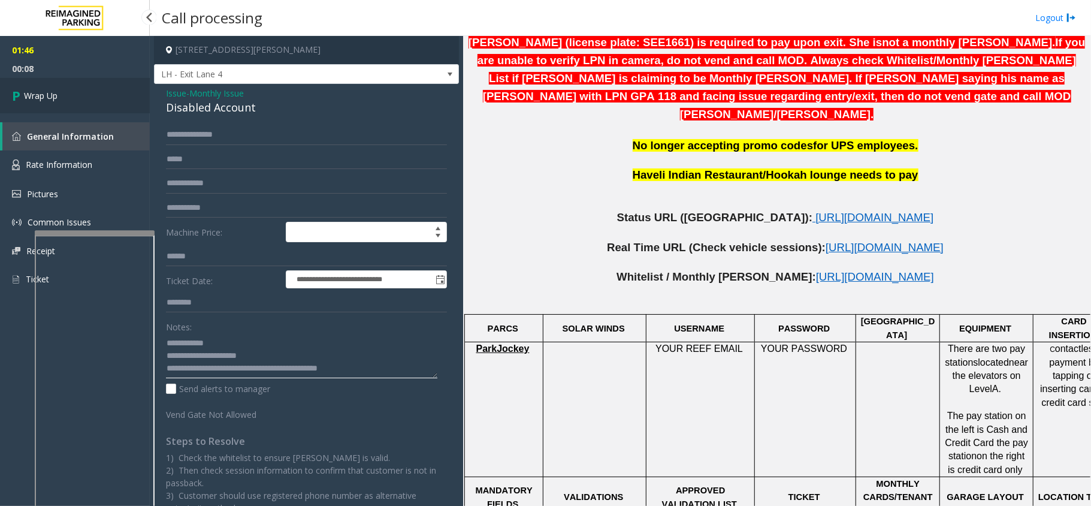
type textarea "**********"
click at [82, 105] on link "Wrap Up" at bounding box center [75, 95] width 150 height 35
